Goal: Navigation & Orientation: Find specific page/section

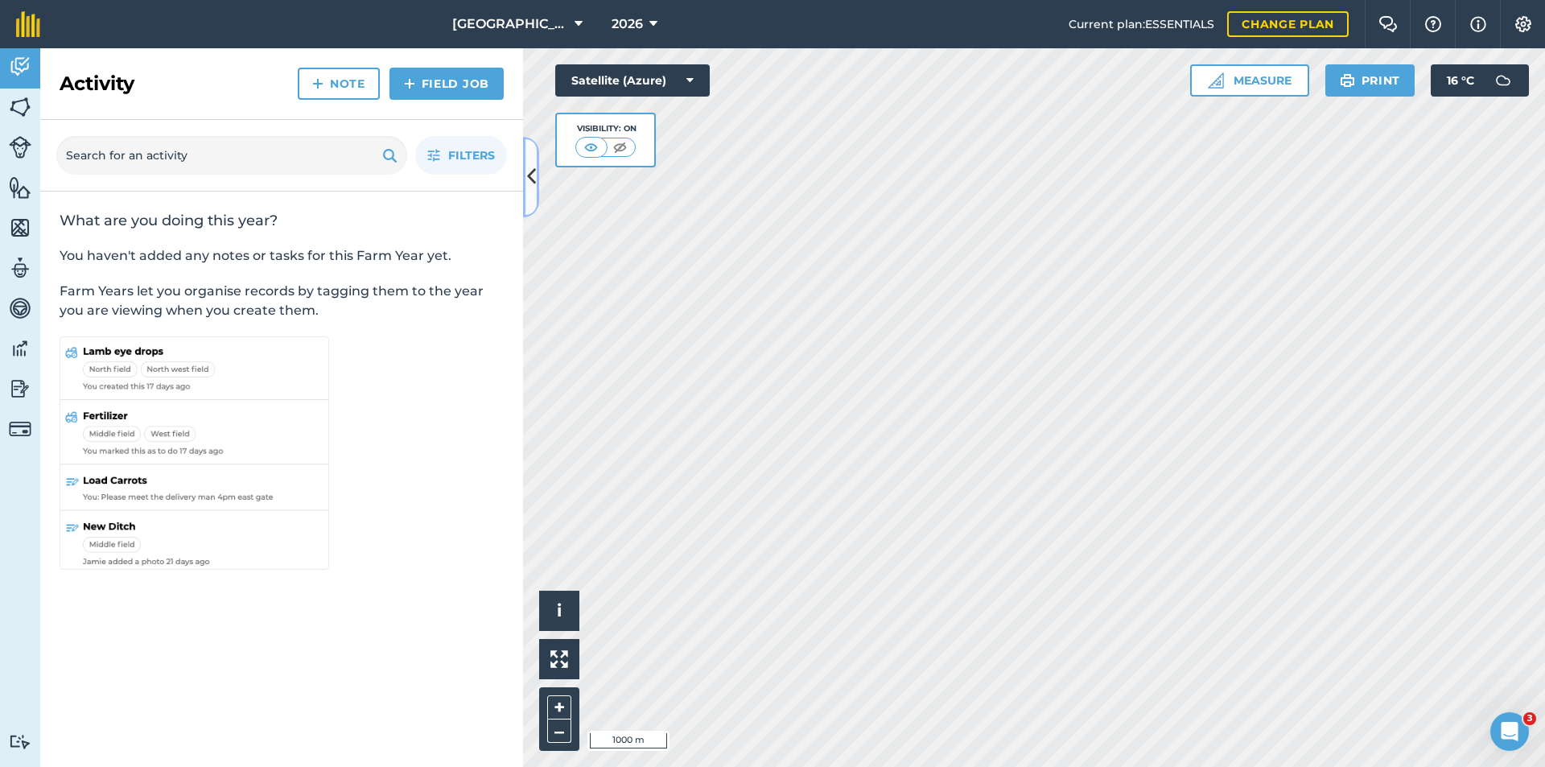
click at [530, 188] on icon at bounding box center [531, 177] width 9 height 28
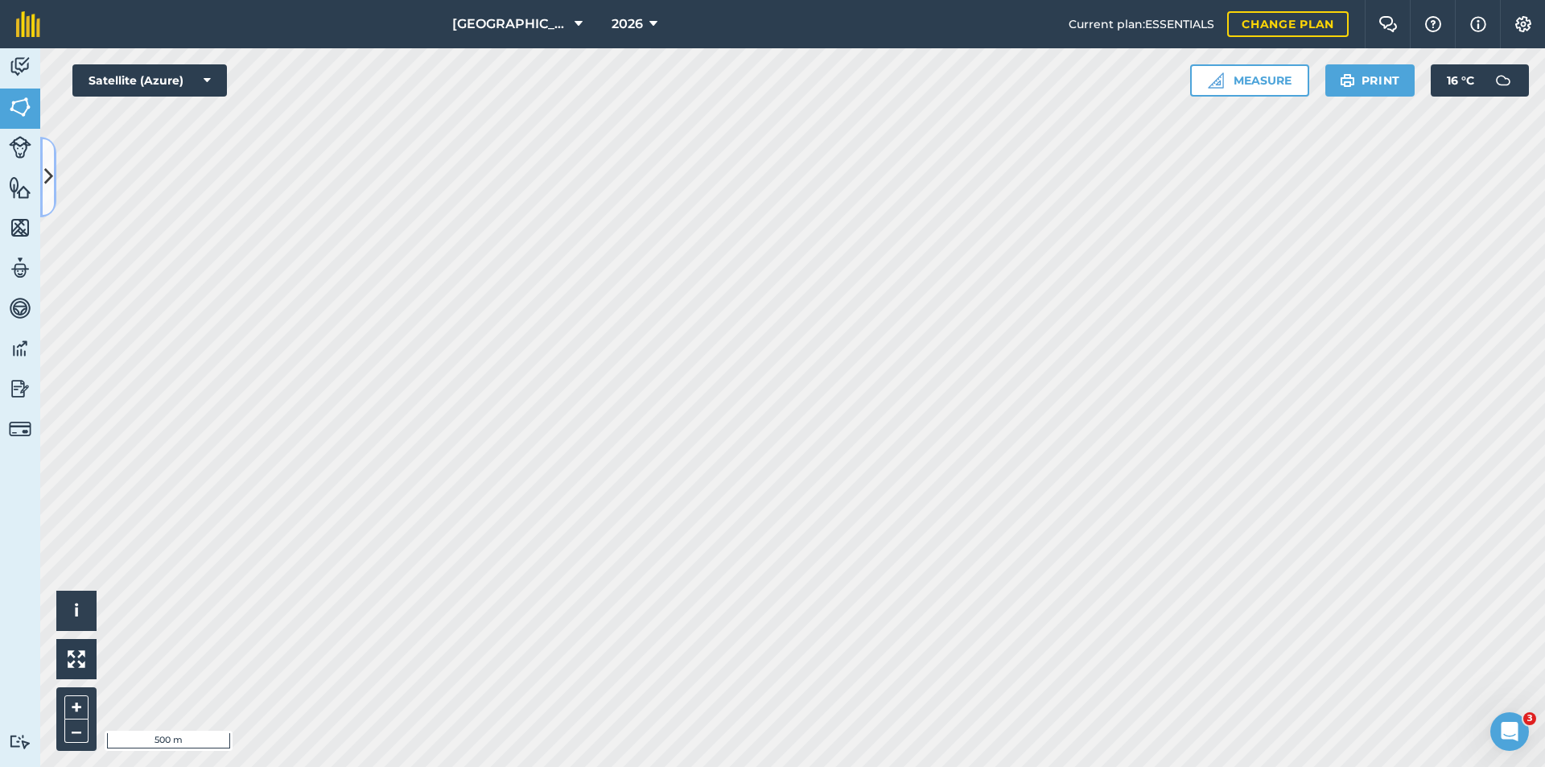
click at [49, 164] on icon at bounding box center [48, 177] width 9 height 28
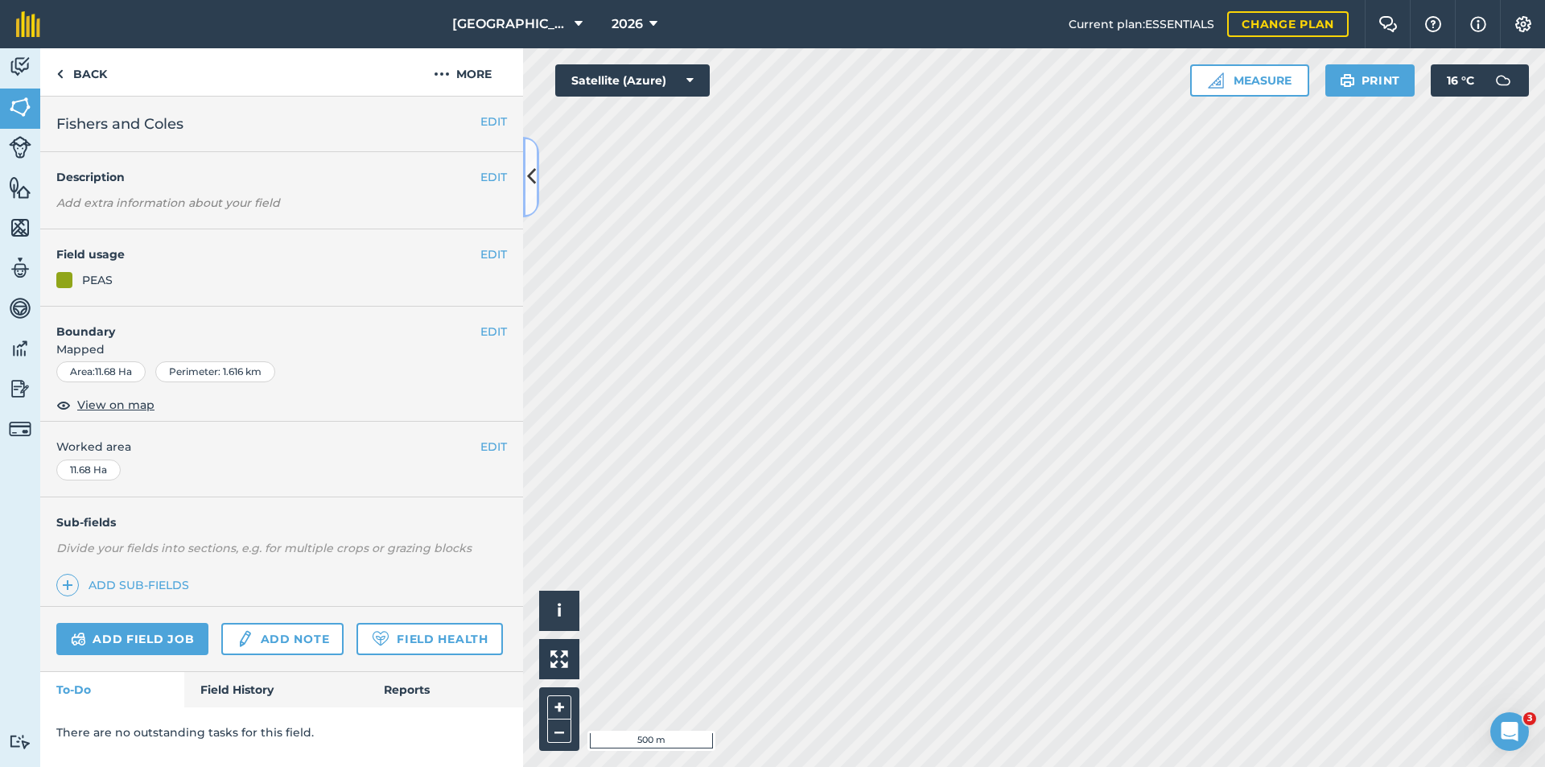
click at [523, 204] on button at bounding box center [531, 177] width 16 height 80
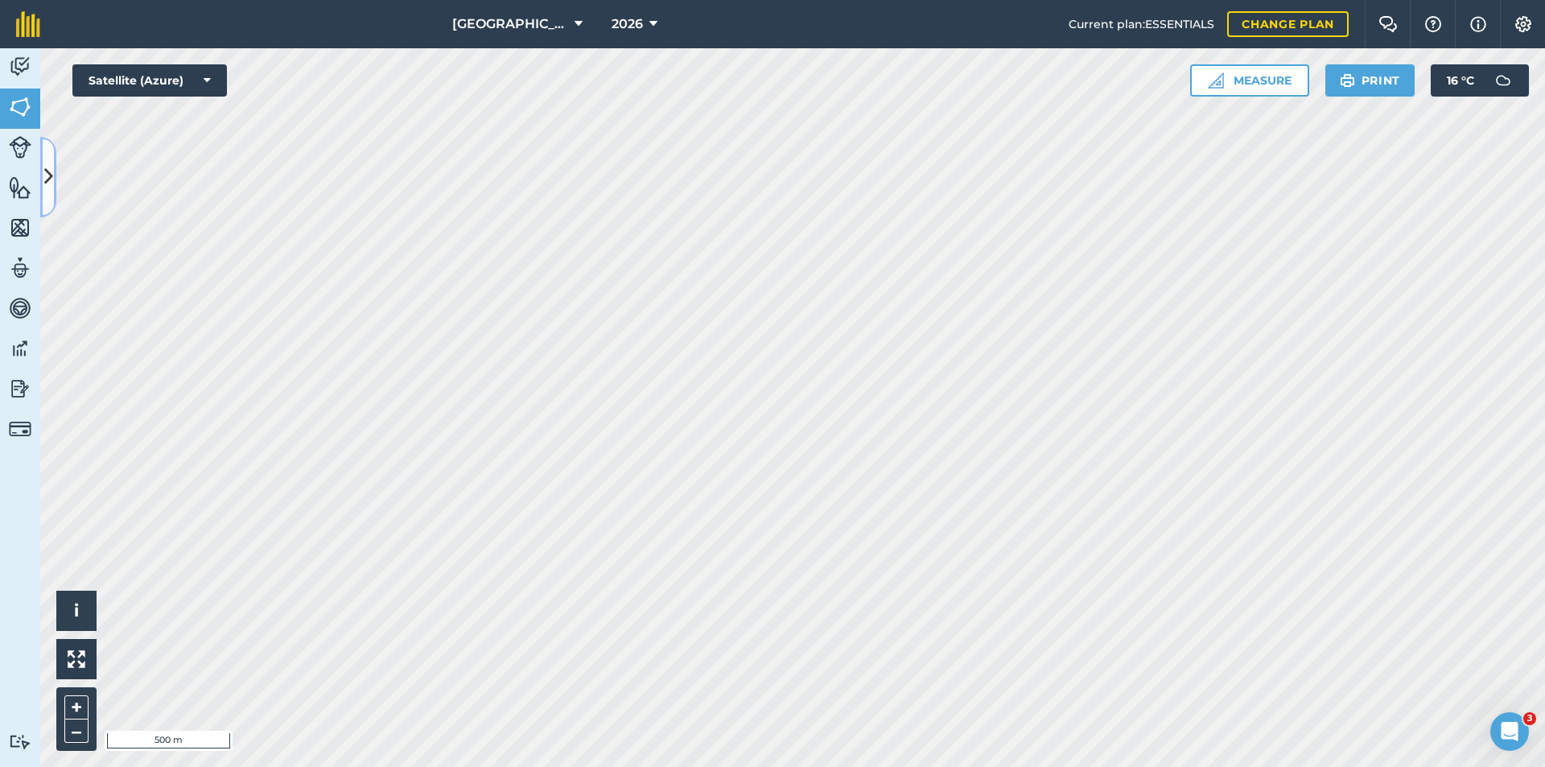
click at [48, 178] on icon at bounding box center [48, 177] width 9 height 28
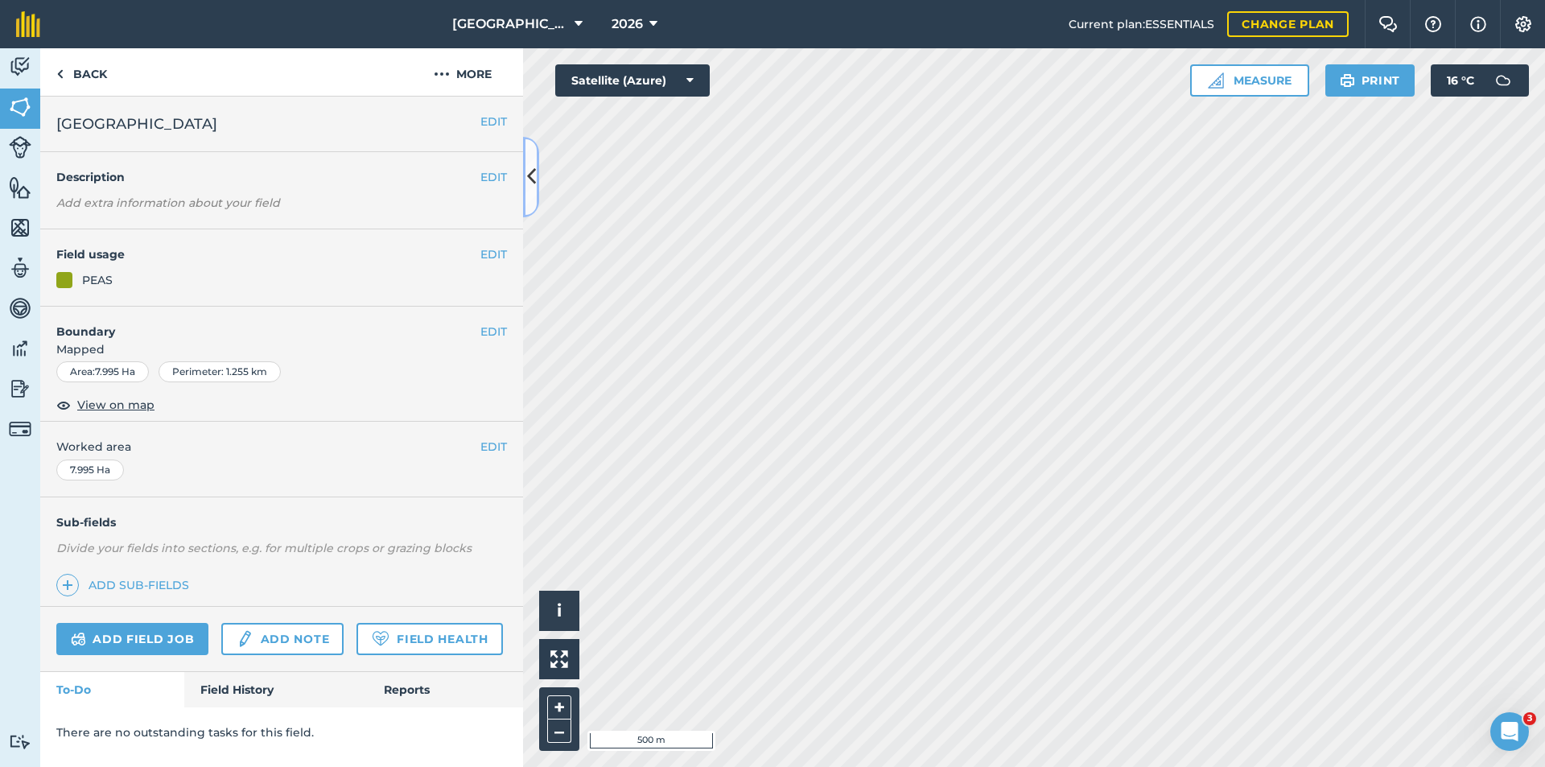
click at [532, 179] on icon at bounding box center [531, 177] width 9 height 28
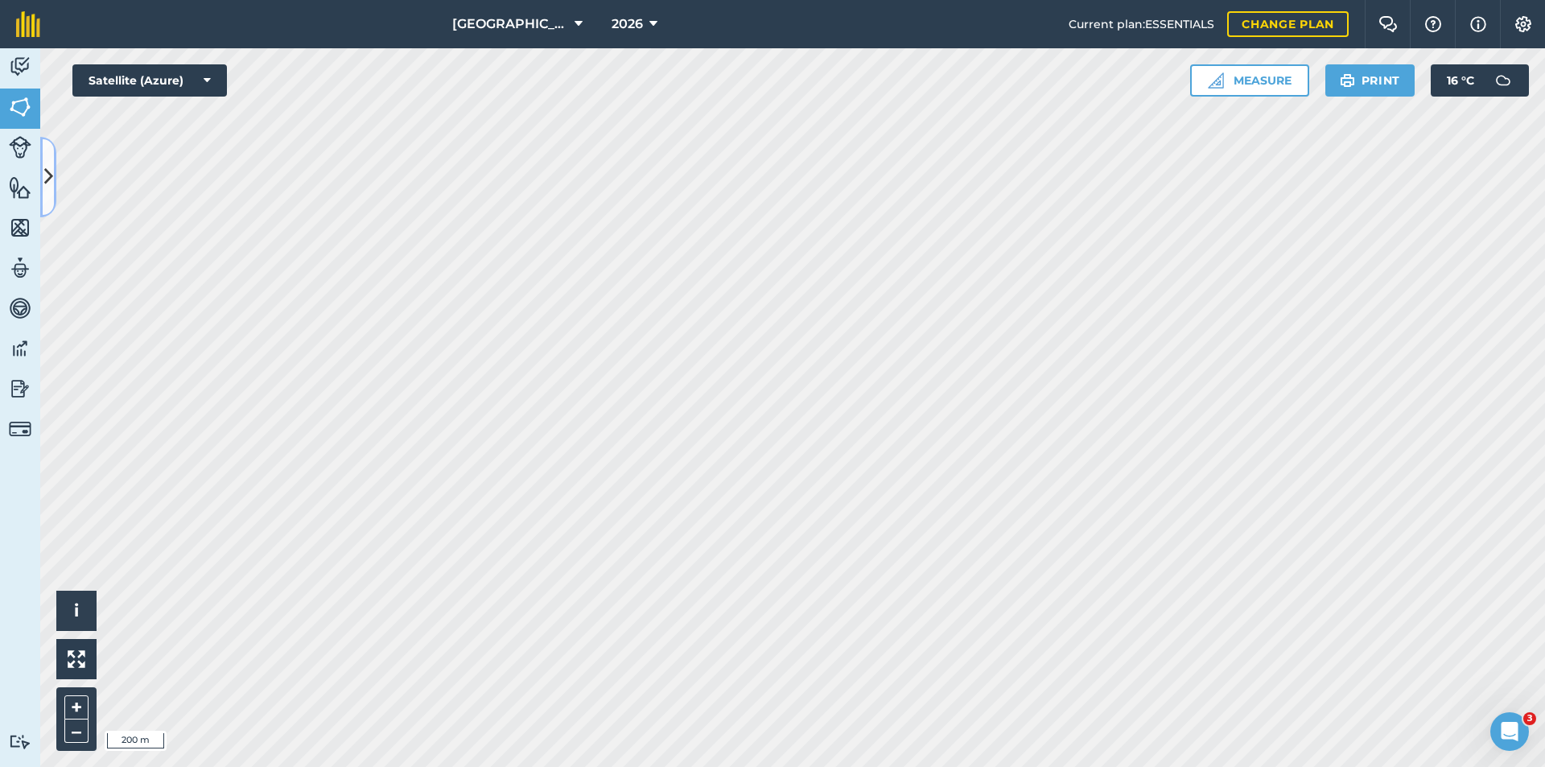
click at [54, 199] on button at bounding box center [48, 177] width 16 height 80
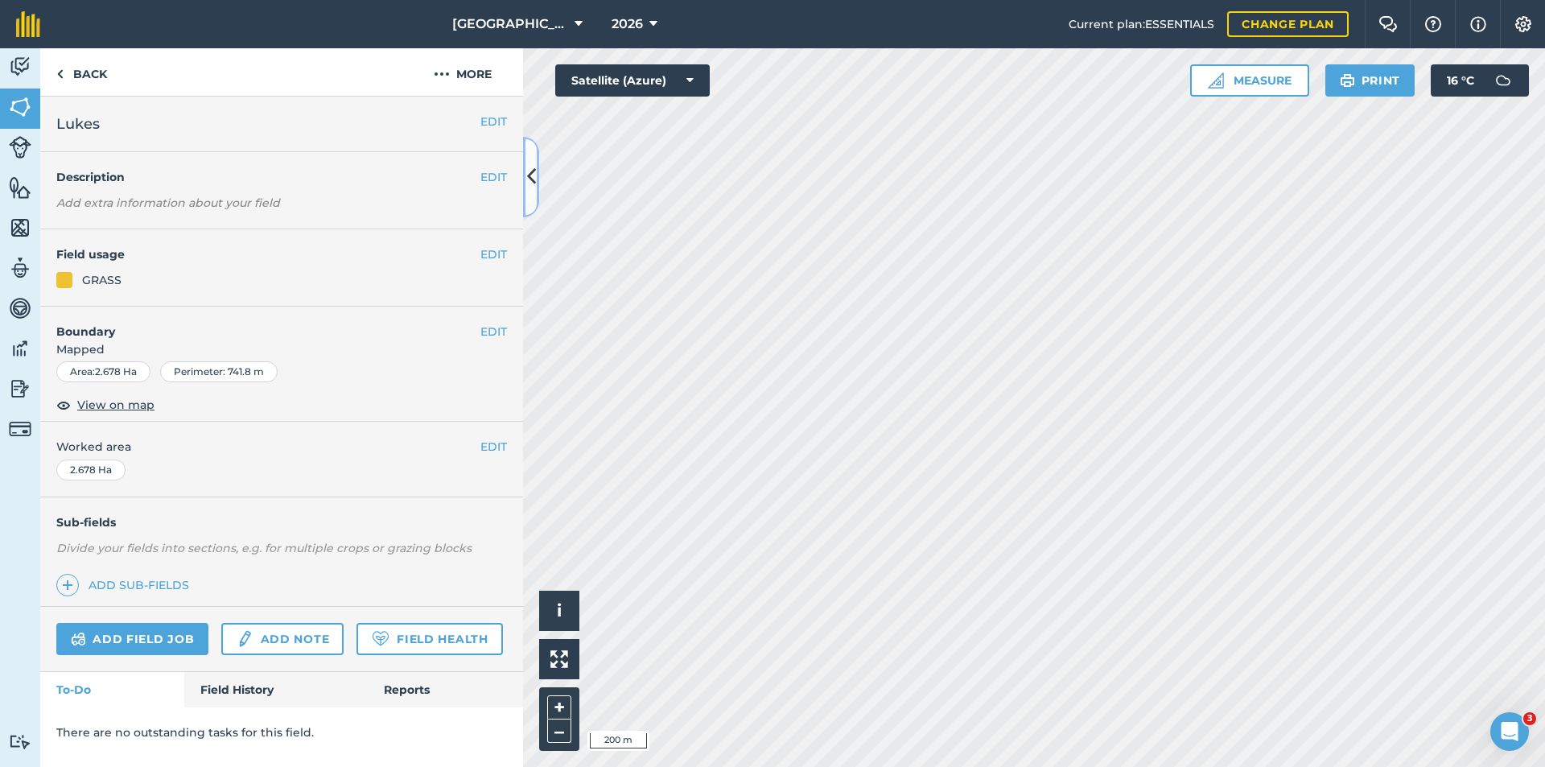
click at [530, 182] on icon at bounding box center [531, 177] width 9 height 28
